Goal: Task Accomplishment & Management: Manage account settings

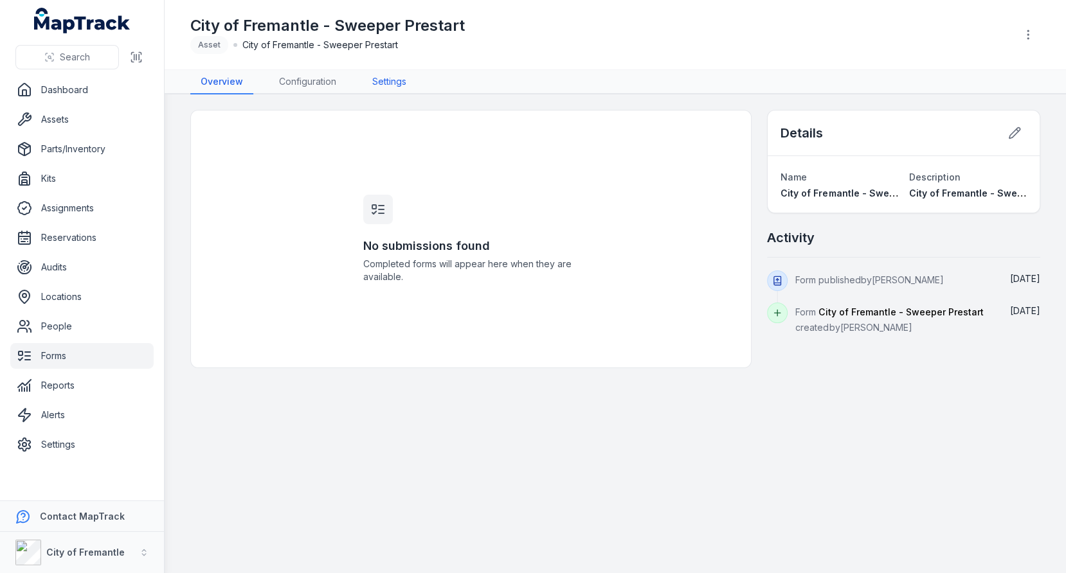
click at [385, 78] on link "Settings" at bounding box center [389, 82] width 55 height 24
click at [335, 78] on link "Configuration" at bounding box center [308, 82] width 78 height 24
click at [406, 79] on link "Settings" at bounding box center [389, 82] width 55 height 24
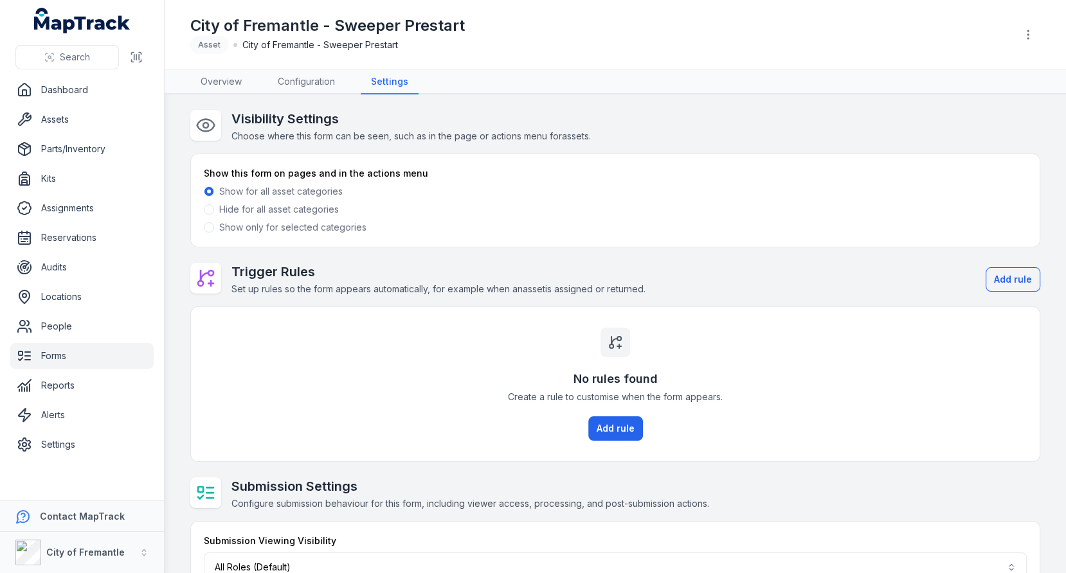
click at [314, 226] on label "Show only for selected categories" at bounding box center [292, 227] width 147 height 13
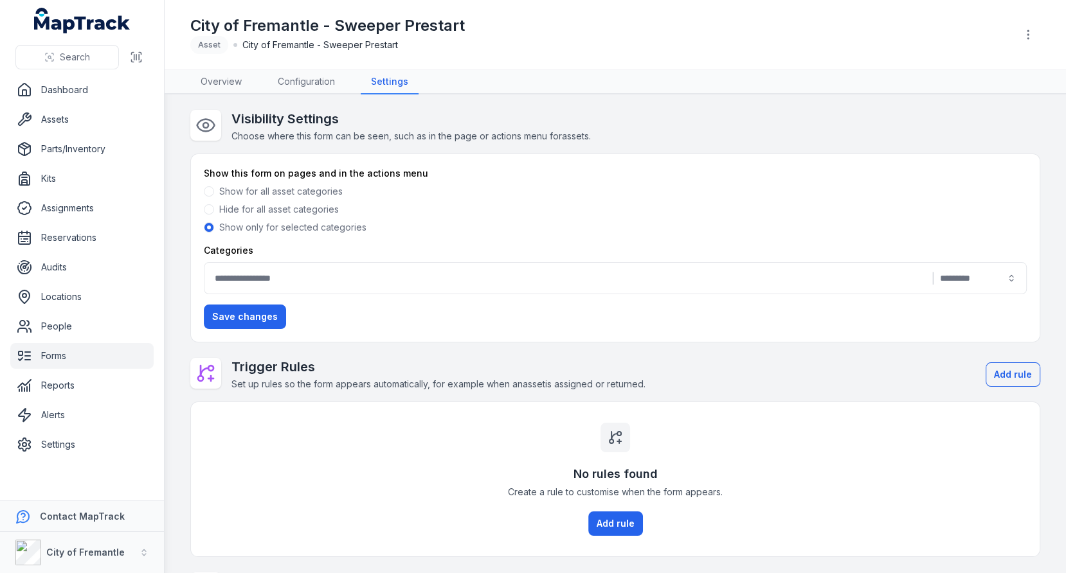
click at [424, 263] on button "|" at bounding box center [615, 278] width 823 height 32
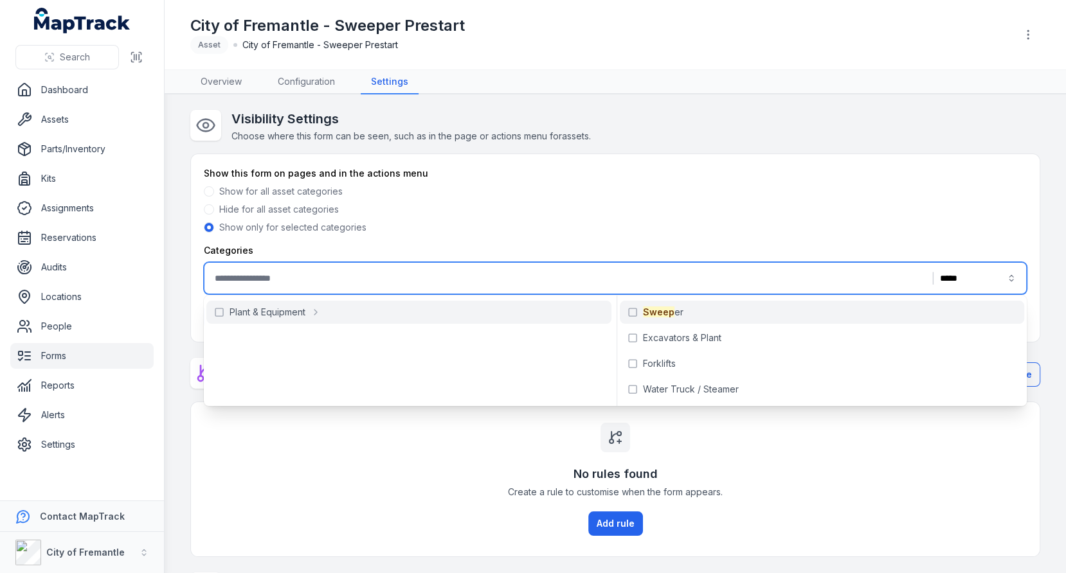
type input "*****"
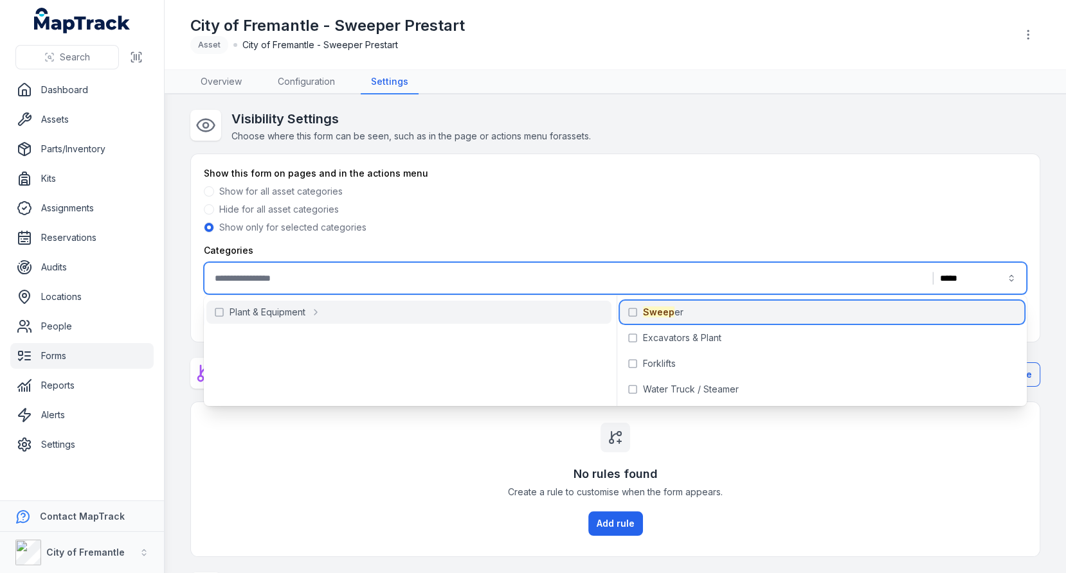
click at [643, 312] on span "Sweep" at bounding box center [658, 312] width 31 height 11
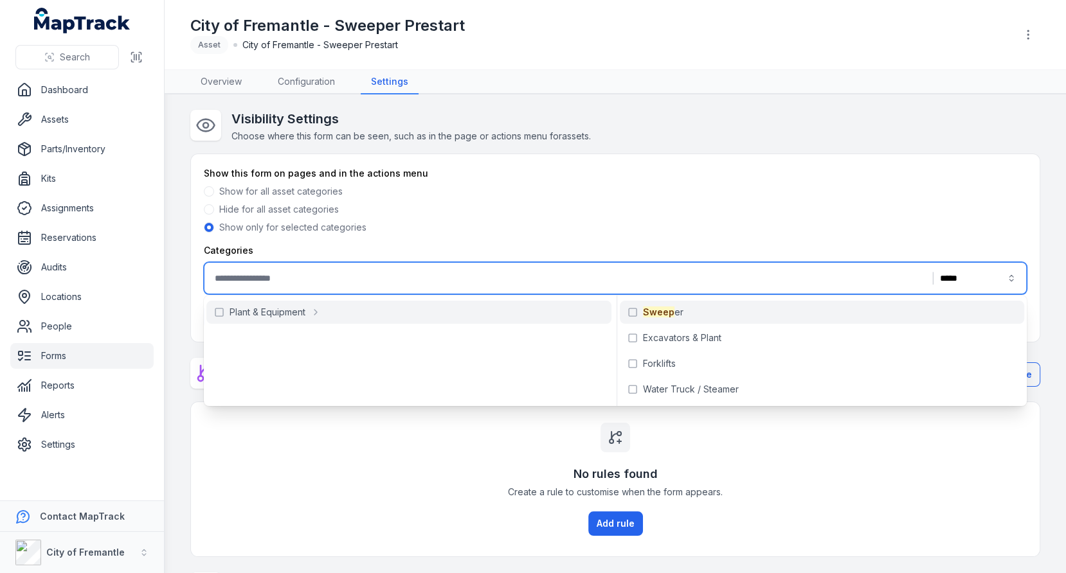
type input "*******"
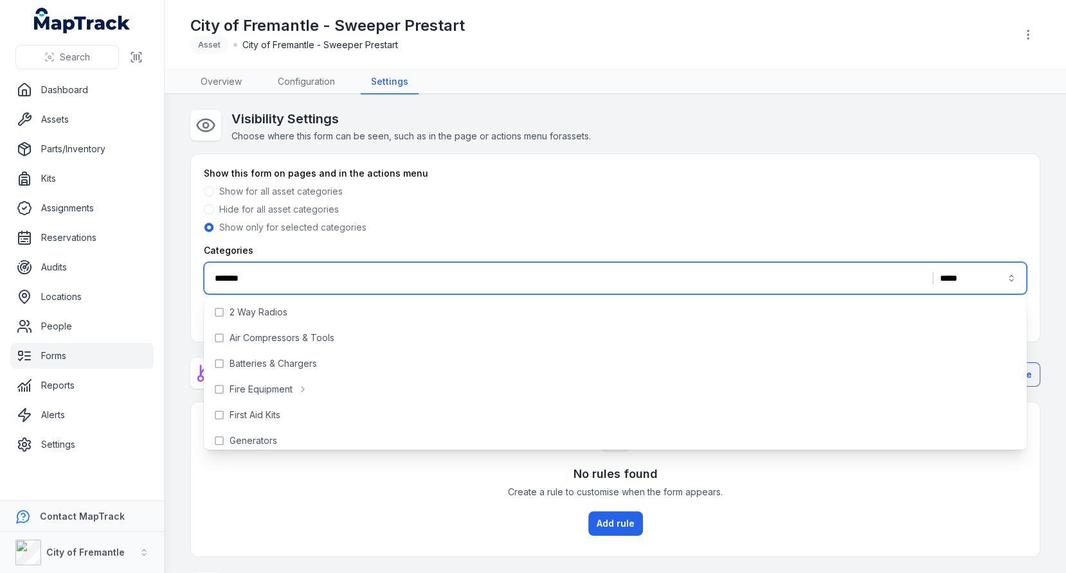
click at [685, 183] on div "Show this form on pages and in the actions menu Show for all asset categories H…" at bounding box center [615, 200] width 823 height 67
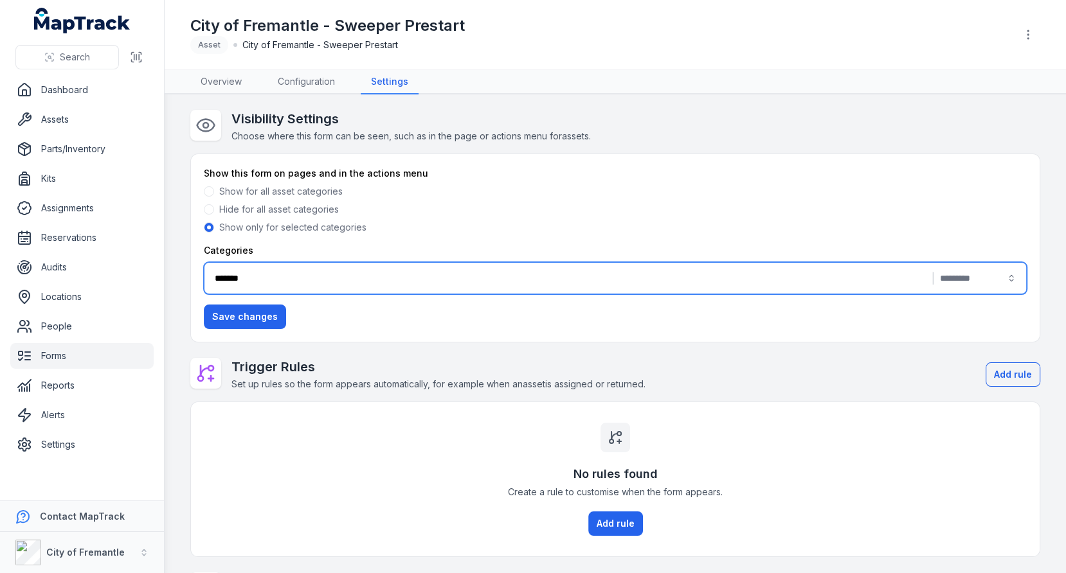
scroll to position [146, 0]
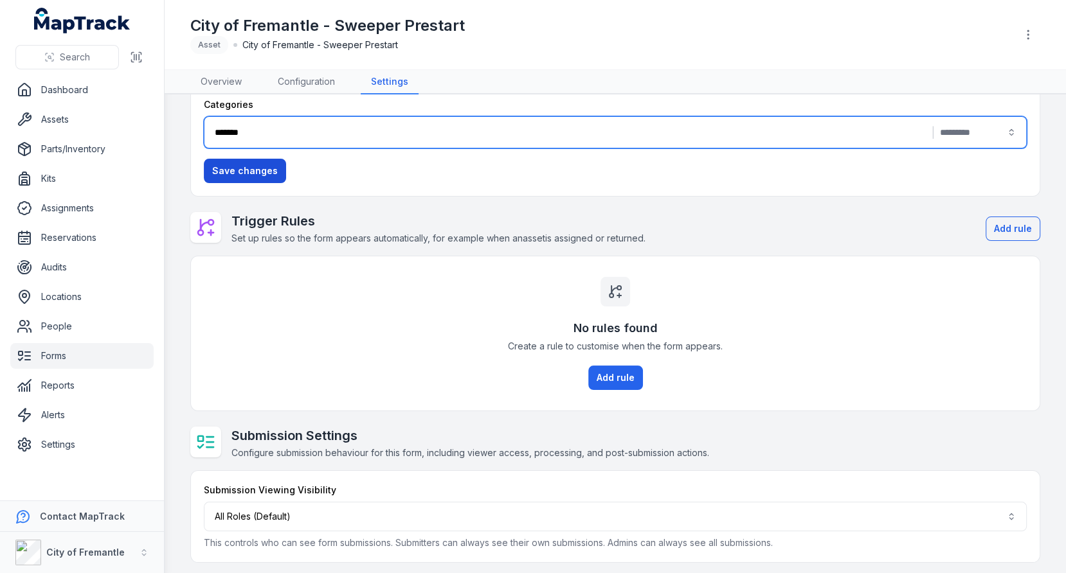
click at [241, 163] on button "Save changes" at bounding box center [245, 171] width 82 height 24
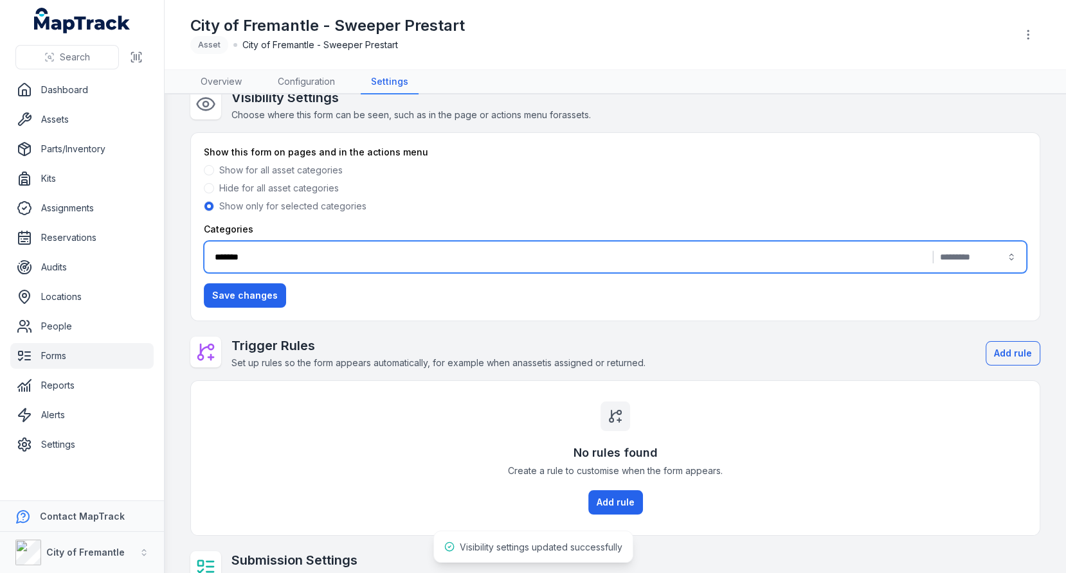
scroll to position [0, 0]
